Goal: Task Accomplishment & Management: Manage account settings

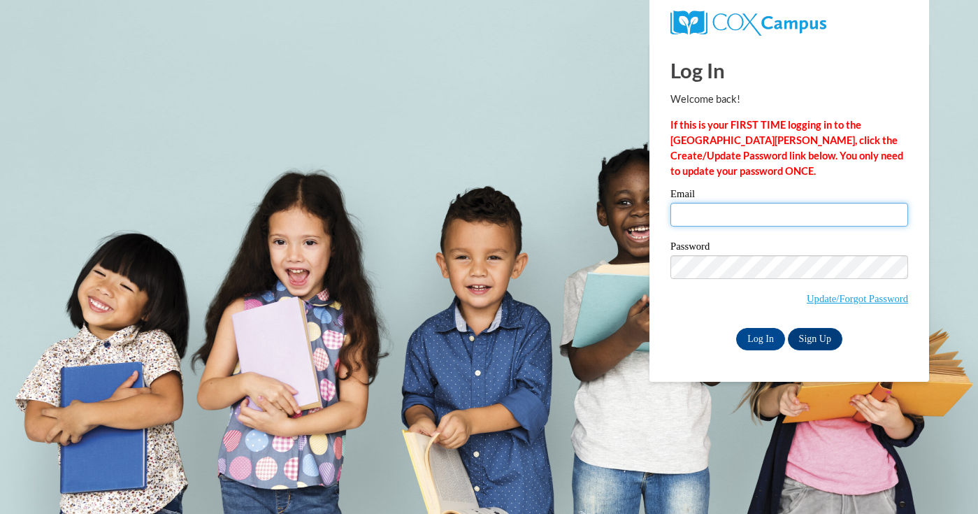
click at [714, 219] on input "Email" at bounding box center [789, 215] width 238 height 24
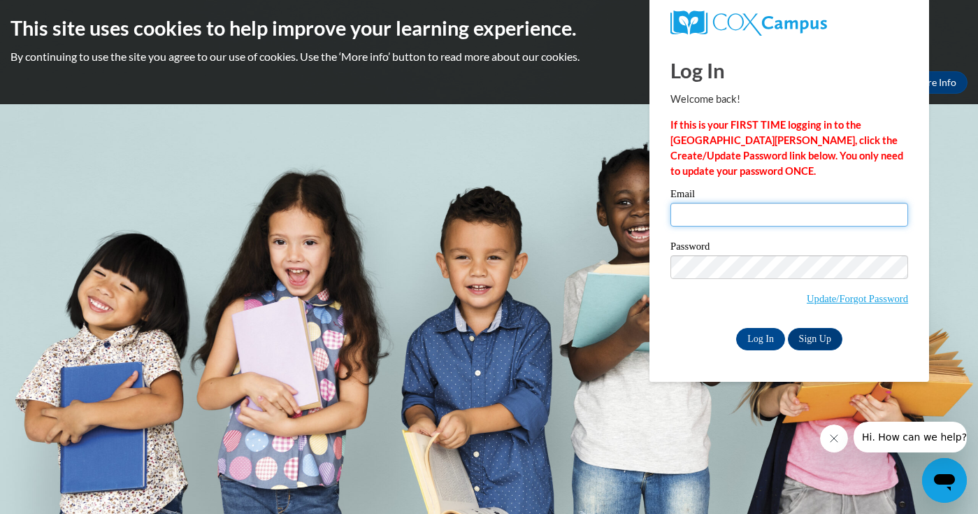
click at [692, 215] on input "Email" at bounding box center [789, 215] width 238 height 24
type input "[EMAIL_ADDRESS][PERSON_NAME][DOMAIN_NAME]"
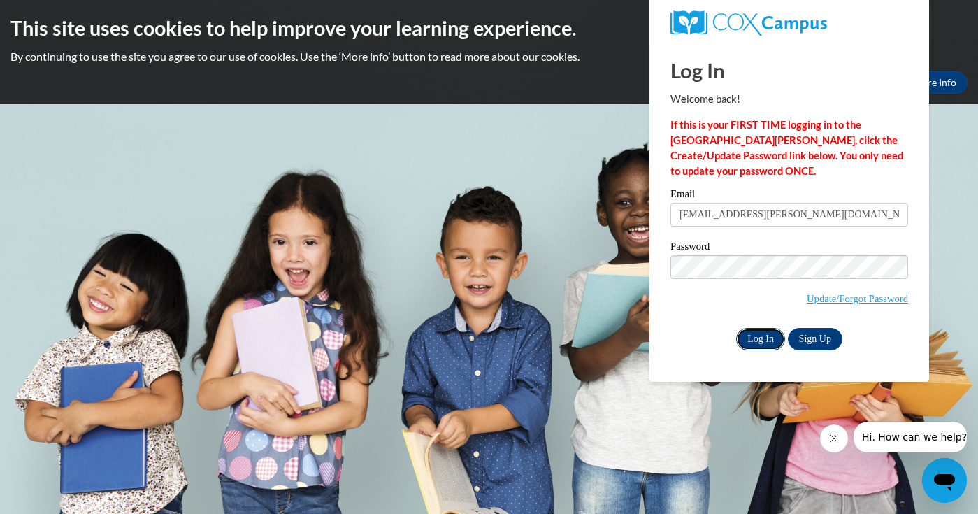
click at [762, 338] on input "Log In" at bounding box center [760, 339] width 49 height 22
